Goal: Navigation & Orientation: Find specific page/section

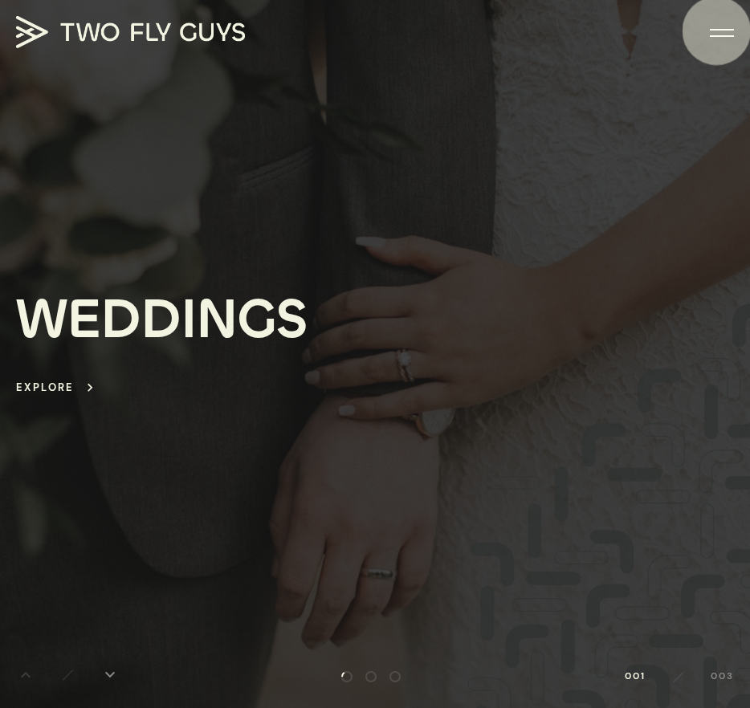
click at [717, 29] on div at bounding box center [722, 30] width 24 height 2
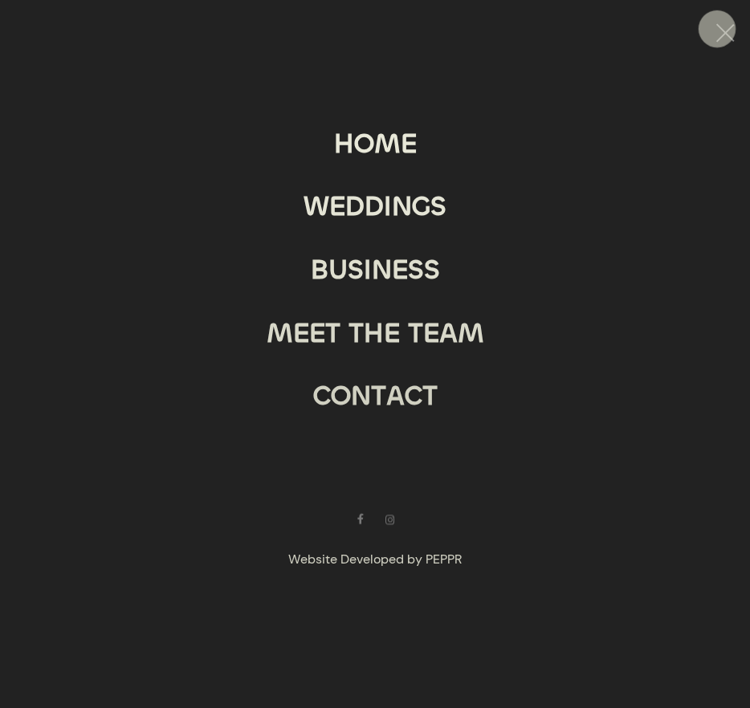
click at [373, 214] on div "D" at bounding box center [374, 206] width 19 height 48
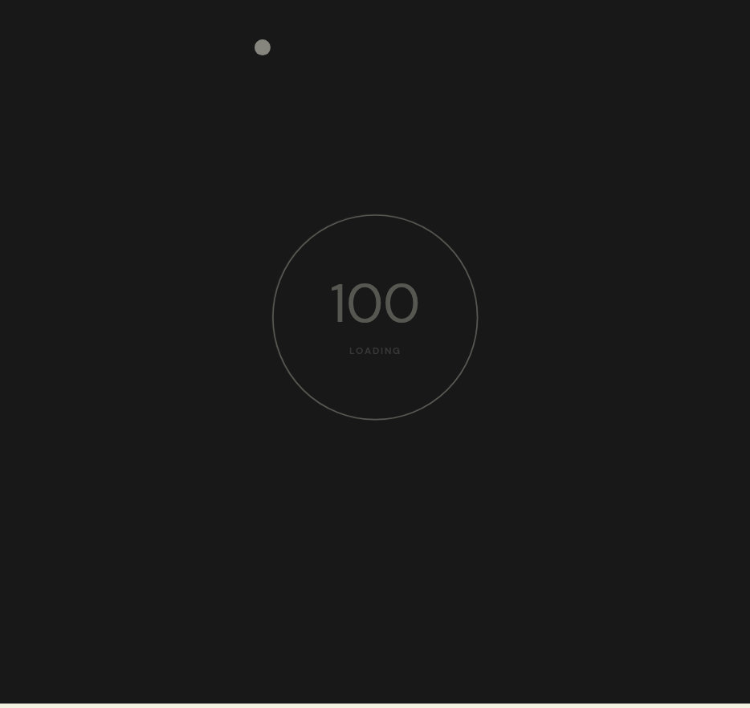
drag, startPoint x: 248, startPoint y: 63, endPoint x: 275, endPoint y: 39, distance: 35.3
click at [248, 63] on div at bounding box center [375, 352] width 750 height 708
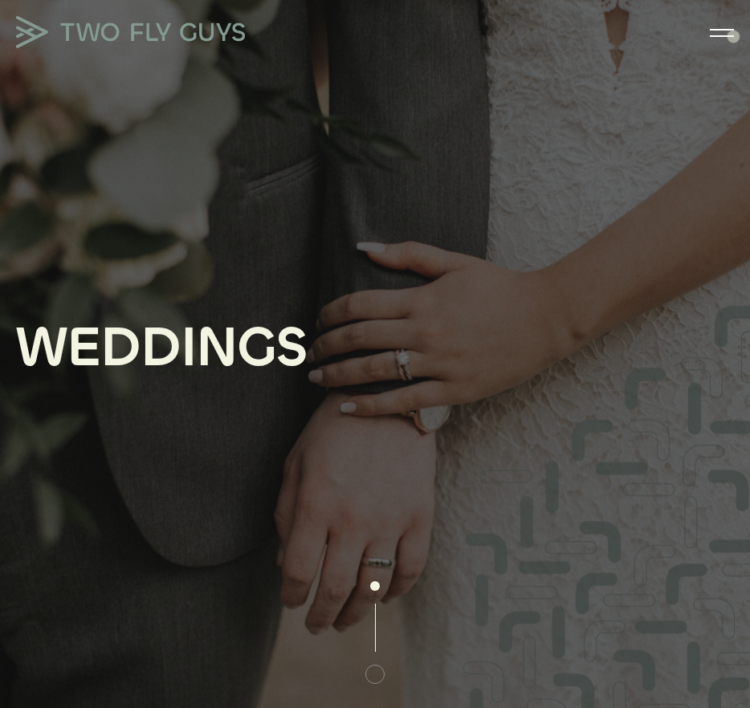
click at [732, 36] on div at bounding box center [722, 36] width 24 height 2
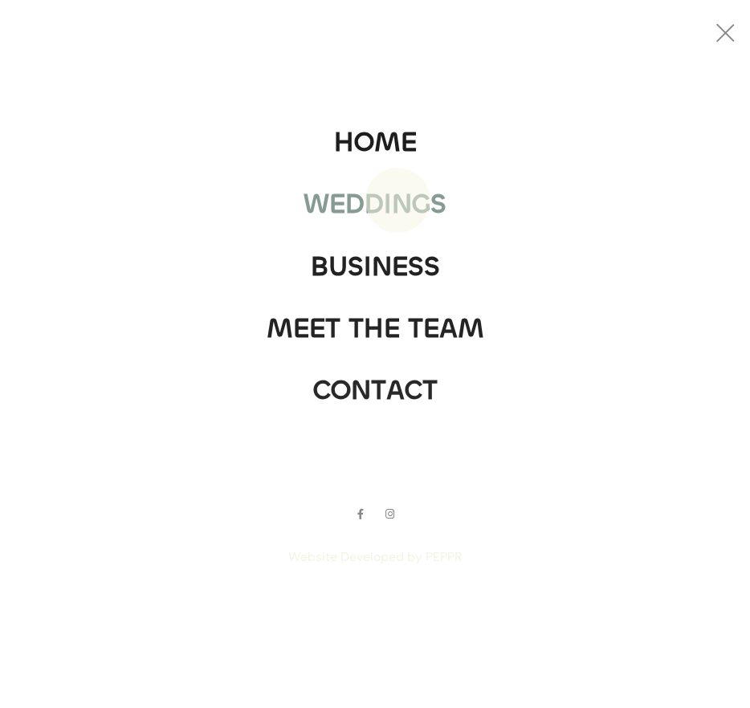
click at [399, 196] on div "N" at bounding box center [402, 204] width 20 height 48
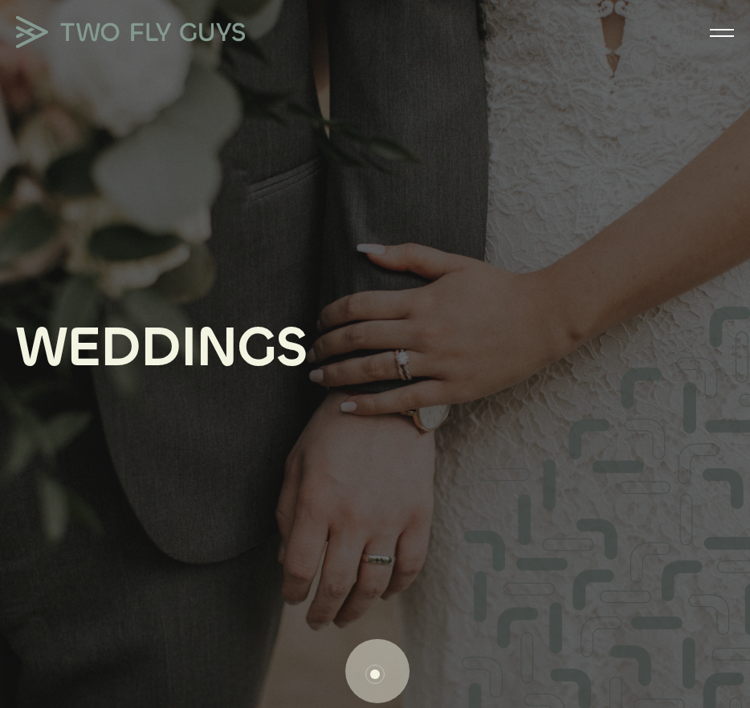
click at [377, 671] on div at bounding box center [375, 632] width 80 height 103
